Goal: Task Accomplishment & Management: Use online tool/utility

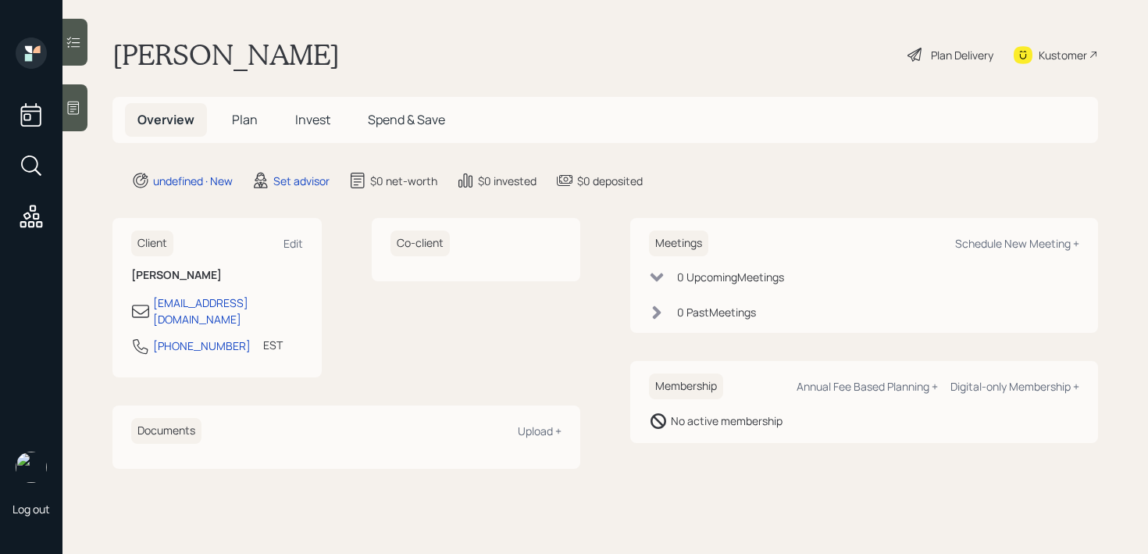
click at [73, 105] on icon at bounding box center [74, 108] width 16 height 16
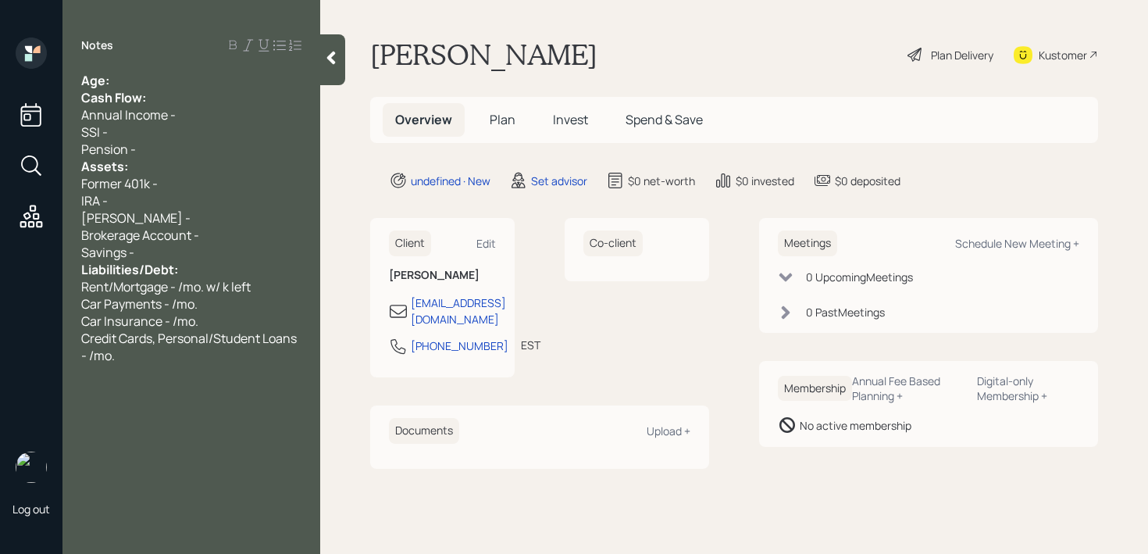
click at [226, 83] on div "Age:" at bounding box center [191, 80] width 220 height 17
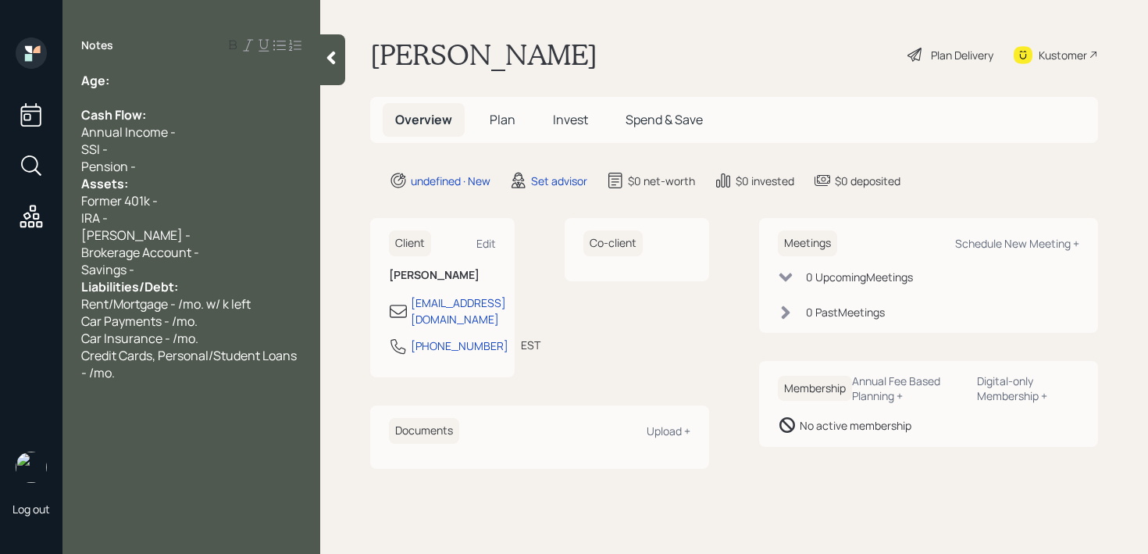
click at [169, 166] on div "Pension -" at bounding box center [191, 166] width 220 height 17
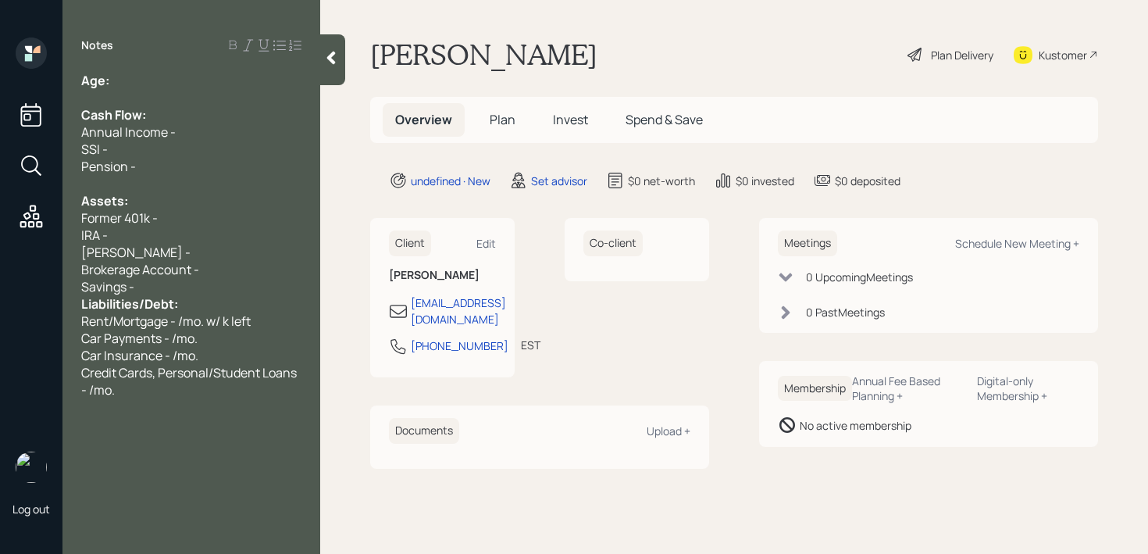
click at [193, 274] on span "Brokerage Account -" at bounding box center [140, 269] width 118 height 17
click at [193, 285] on div "Savings -" at bounding box center [191, 286] width 220 height 17
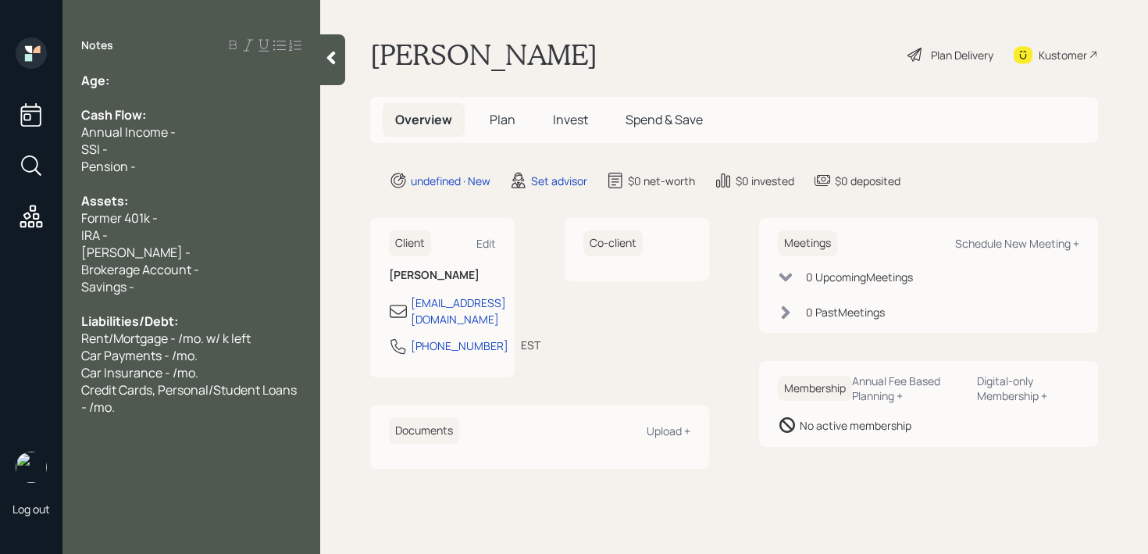
click at [198, 170] on div "Pension -" at bounding box center [191, 166] width 220 height 17
click at [178, 219] on div "Former 401k -" at bounding box center [191, 217] width 220 height 17
click at [152, 225] on span "Former 401k -" at bounding box center [119, 217] width 77 height 17
click at [194, 75] on div "Age:" at bounding box center [191, 80] width 220 height 17
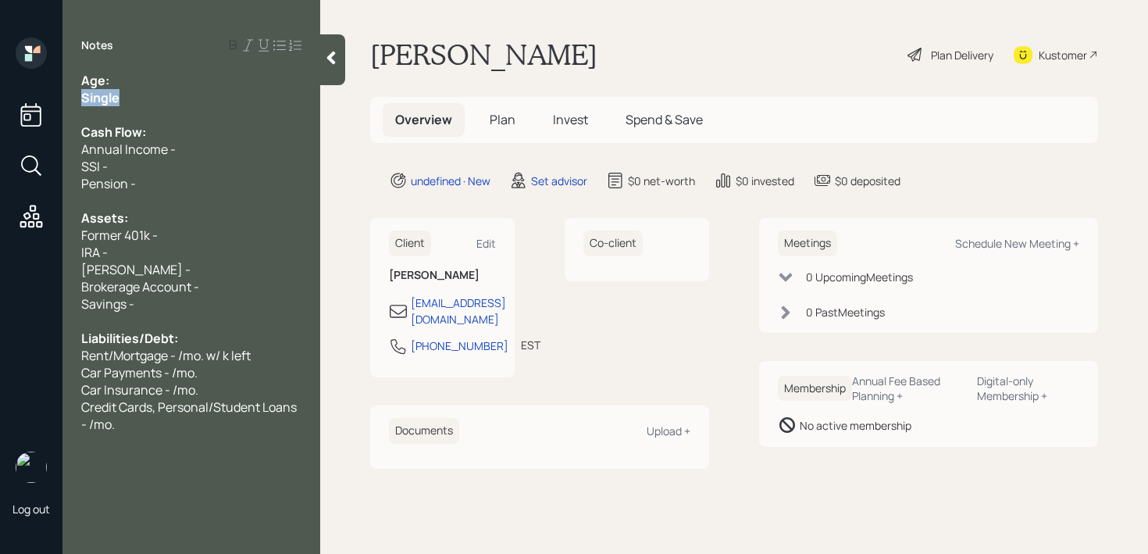
drag, startPoint x: 141, startPoint y: 103, endPoint x: 23, endPoint y: 103, distance: 117.9
click at [23, 103] on div "Log out Notes Age: Single Cash Flow: Annual Income - SSI - Pension - Assets: Fo…" at bounding box center [574, 277] width 1148 height 554
click at [204, 99] on div "Single" at bounding box center [191, 97] width 220 height 17
click at [205, 82] on div "Age:" at bounding box center [191, 80] width 220 height 17
drag, startPoint x: 130, startPoint y: 77, endPoint x: 111, endPoint y: 77, distance: 18.7
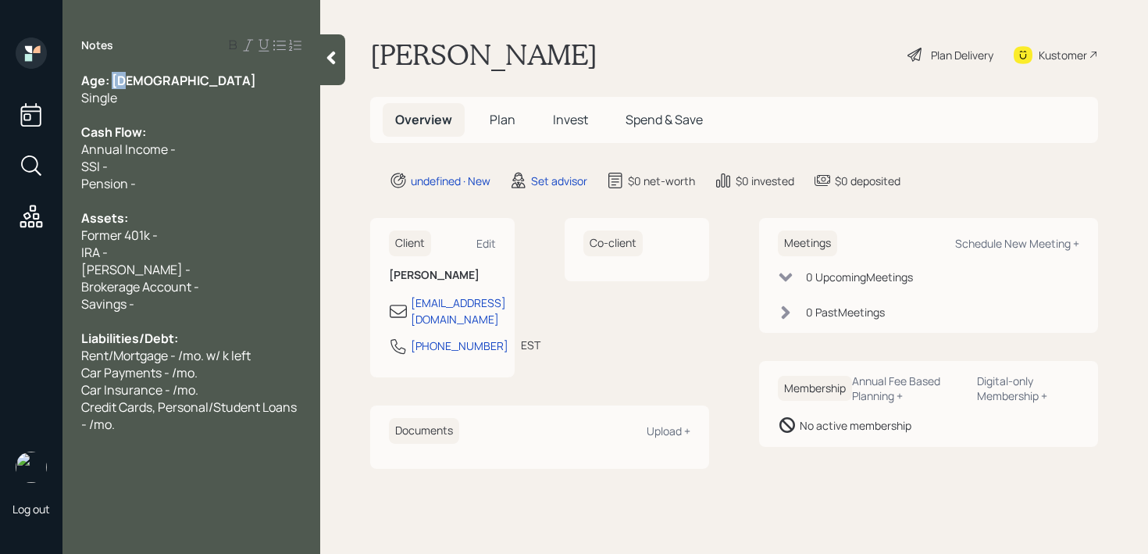
click at [111, 77] on div "Age: [DEMOGRAPHIC_DATA]" at bounding box center [191, 80] width 220 height 17
click at [134, 98] on div "Single" at bounding box center [191, 97] width 220 height 17
click at [151, 141] on span "Annual Income -" at bounding box center [128, 149] width 94 height 17
click at [151, 212] on div "Assets:" at bounding box center [191, 217] width 220 height 17
click at [170, 237] on div "Former 401k -" at bounding box center [191, 234] width 220 height 17
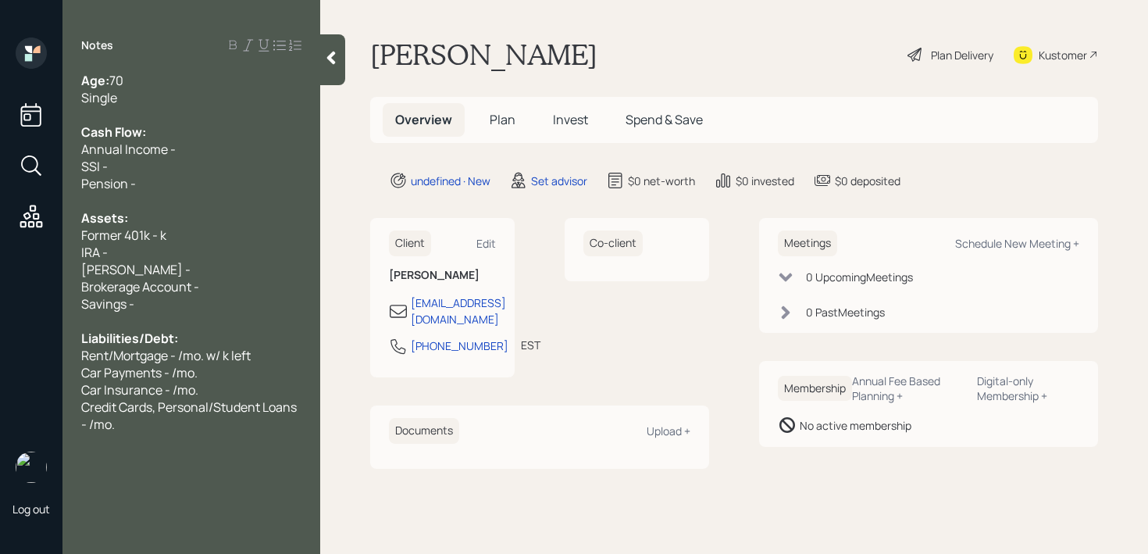
click at [170, 294] on span "Brokerage Account -" at bounding box center [140, 286] width 118 height 17
click at [208, 290] on div "Brokerage Account -" at bounding box center [191, 286] width 220 height 17
click at [195, 261] on div "[PERSON_NAME] -" at bounding box center [191, 269] width 220 height 17
click at [204, 272] on div "[PERSON_NAME] -" at bounding box center [191, 269] width 220 height 17
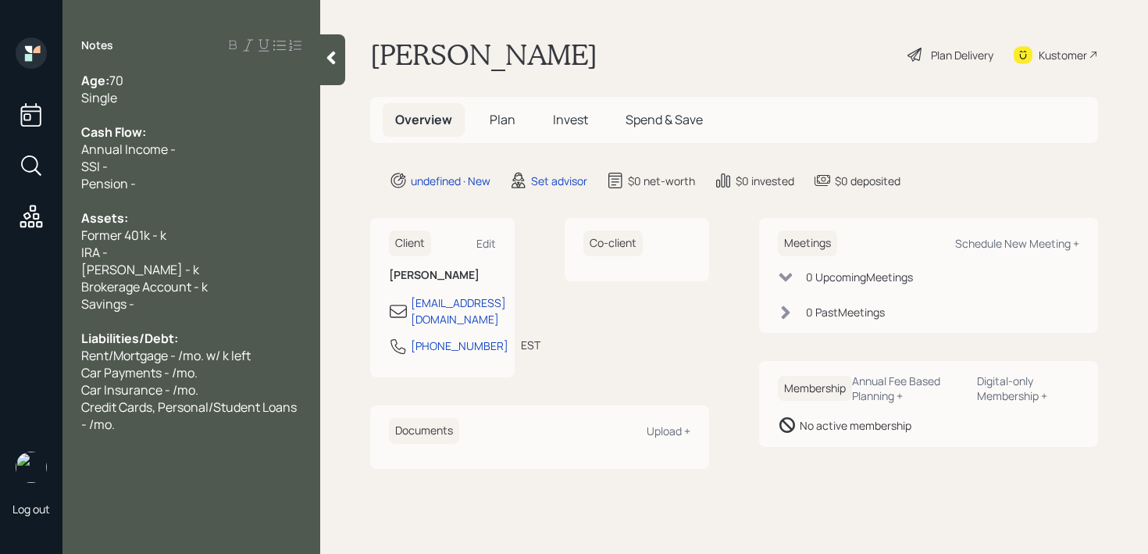
click at [201, 239] on div "Former 401k - k" at bounding box center [191, 234] width 220 height 17
click at [203, 247] on div "IRA -" at bounding box center [191, 252] width 220 height 17
click at [1049, 47] on div "Kustomer" at bounding box center [1062, 55] width 48 height 16
click at [183, 194] on div at bounding box center [191, 200] width 220 height 17
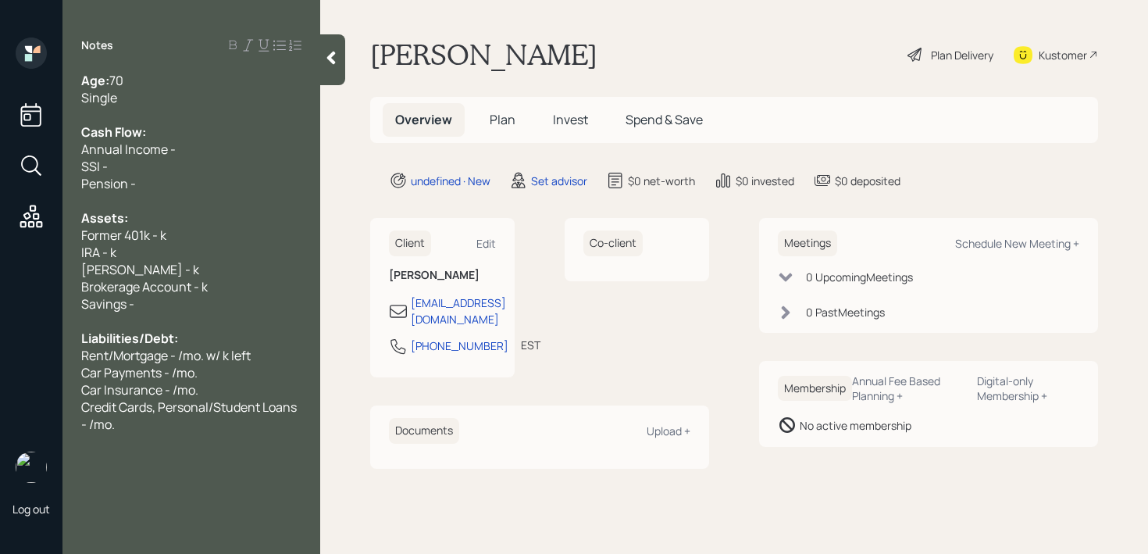
click at [341, 72] on div at bounding box center [332, 59] width 25 height 51
